Goal: Information Seeking & Learning: Learn about a topic

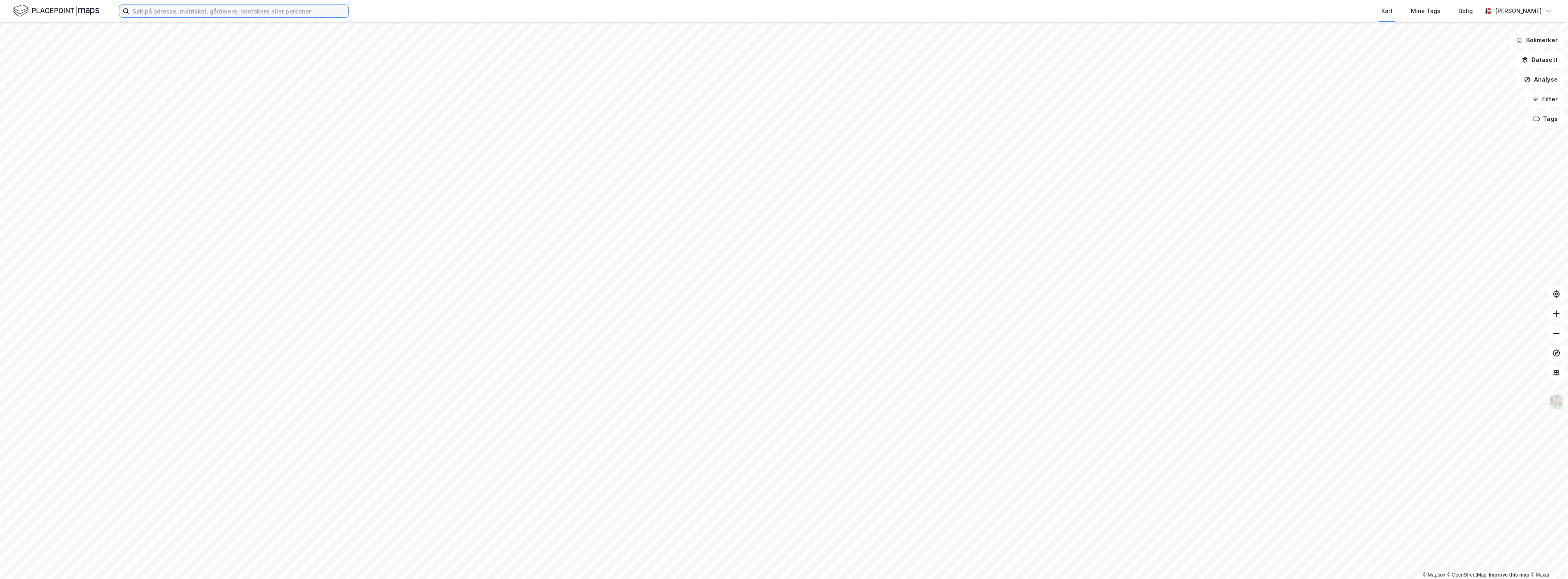
click at [195, 5] on input at bounding box center [239, 11] width 219 height 12
type input "vulutjønna"
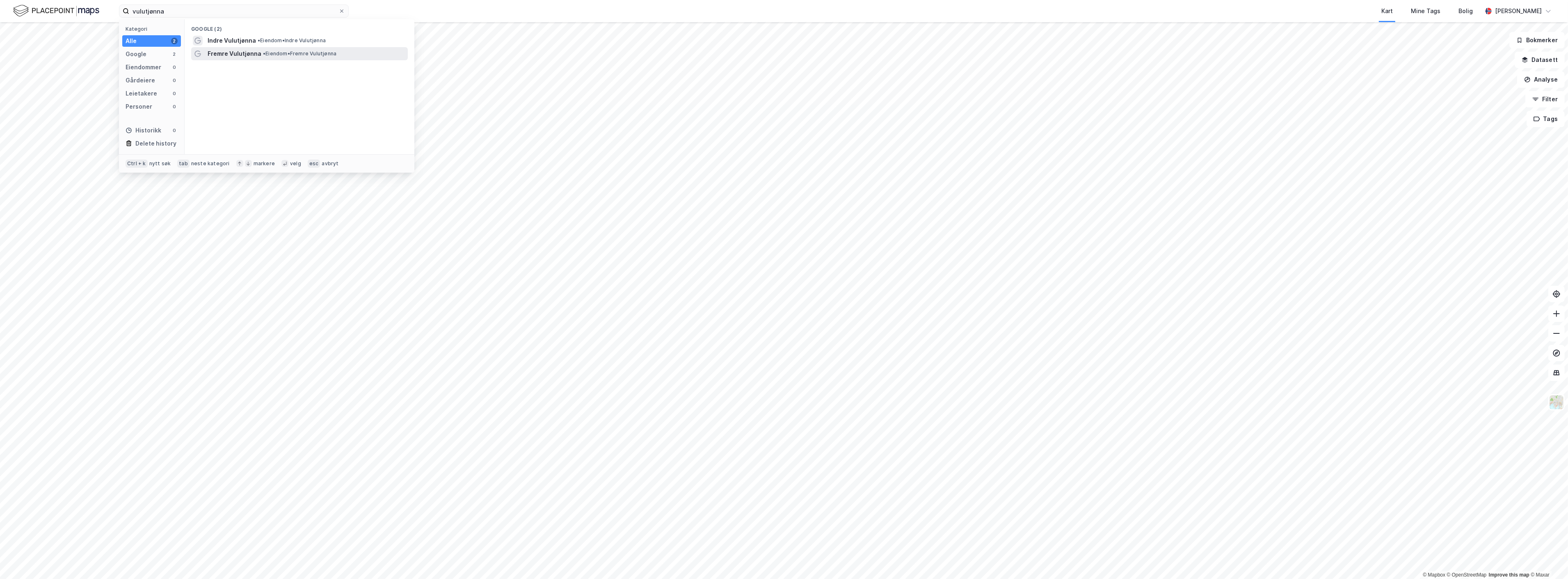
click at [323, 52] on span "• Eiendom • Fremre Vulutjønna" at bounding box center [299, 54] width 73 height 7
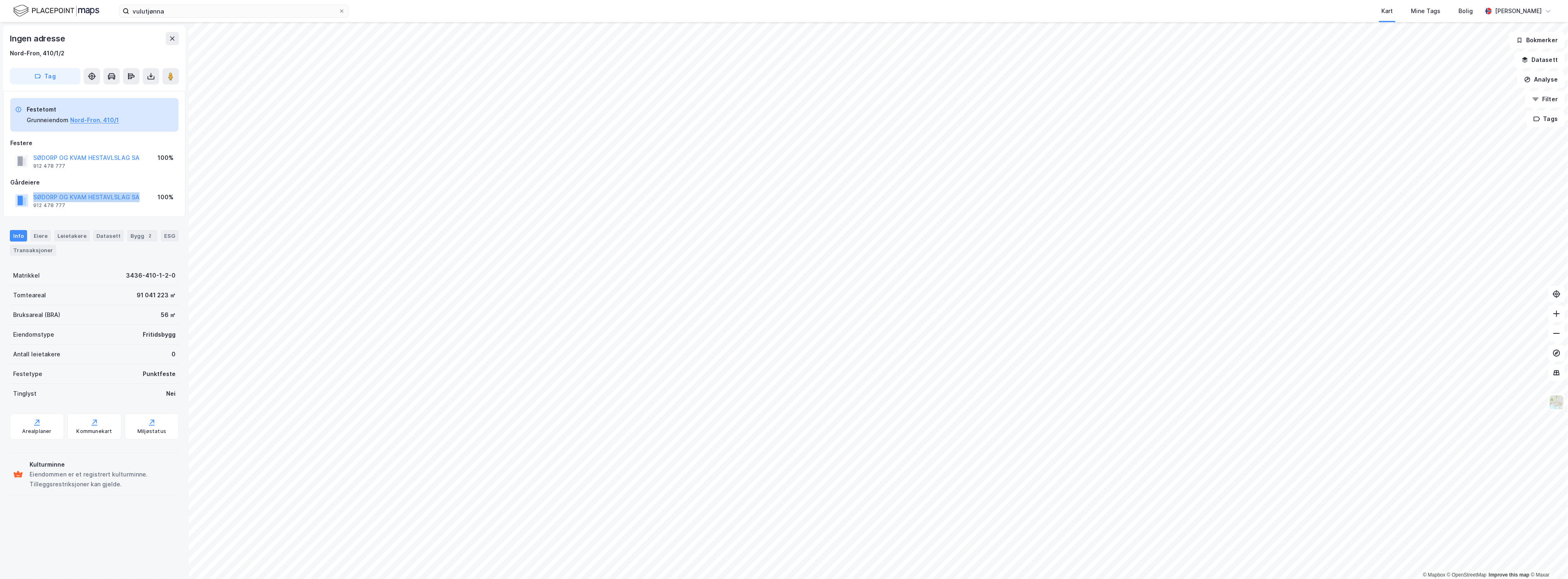
drag, startPoint x: 32, startPoint y: 195, endPoint x: 136, endPoint y: 193, distance: 104.0
click at [136, 193] on div "SØDORP OG KVAM HESTAVLSLAG SA 912 478 777" at bounding box center [77, 200] width 125 height 17
copy button "SØDORP OG KVAM HESTAVLSLAG SA"
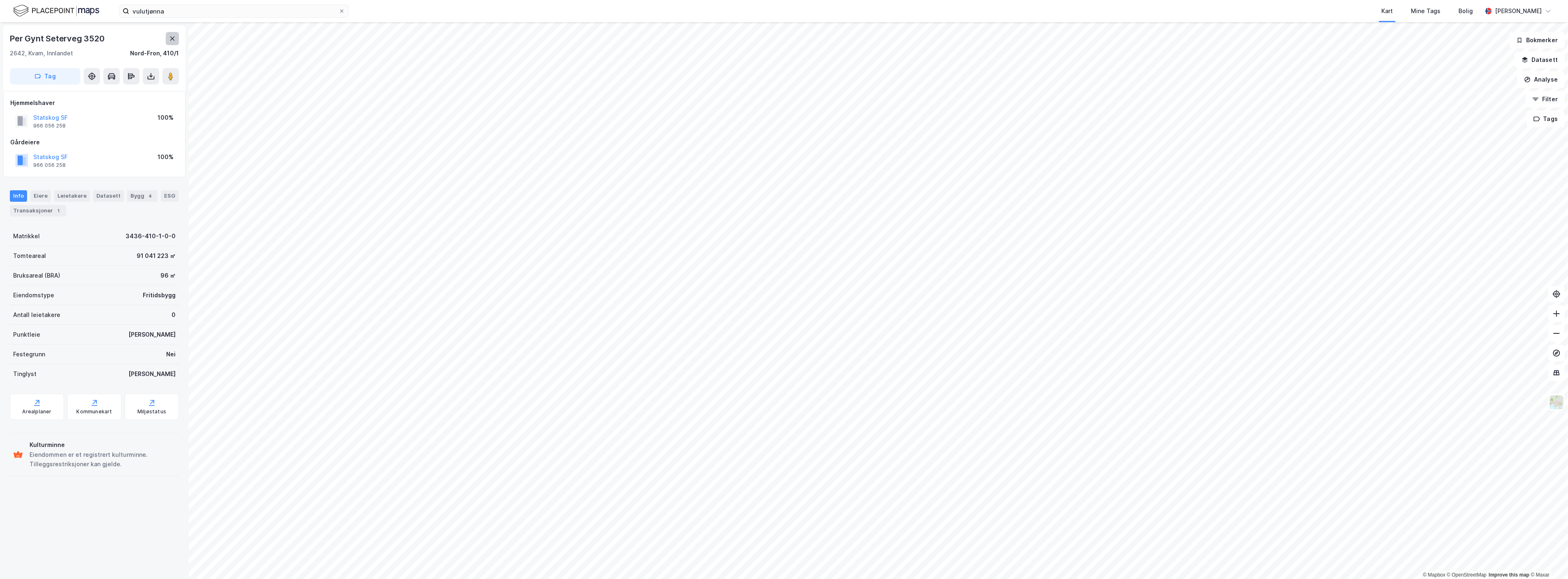
click at [172, 41] on icon at bounding box center [172, 38] width 7 height 7
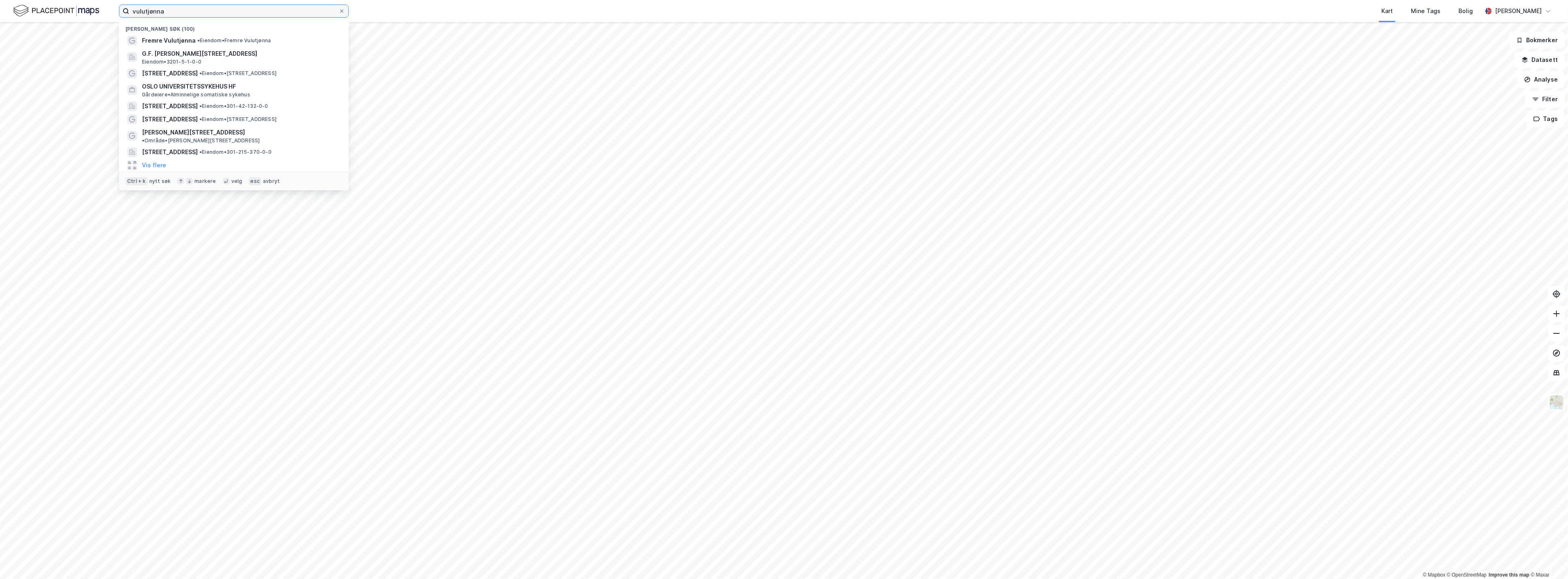
click at [330, 8] on input "vulutjønna" at bounding box center [234, 11] width 210 height 12
click at [342, 10] on icon at bounding box center [342, 11] width 3 height 3
click at [338, 10] on input "vulutjønna" at bounding box center [234, 11] width 210 height 12
